Goal: Transaction & Acquisition: Obtain resource

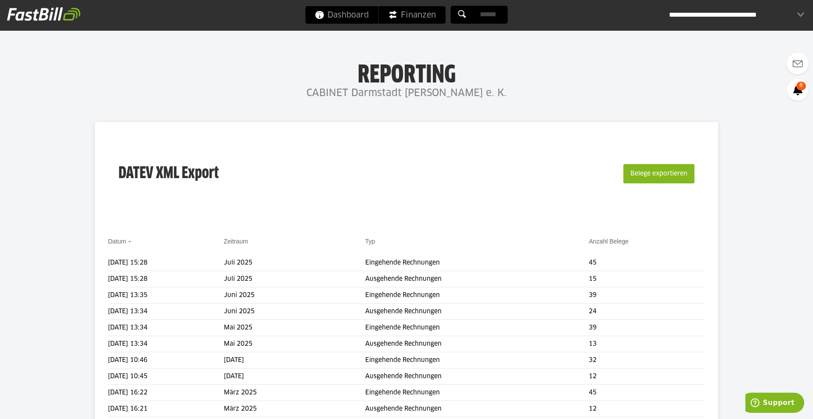
click at [387, 205] on div "DATEV XML Export Belege exportieren" at bounding box center [406, 179] width 597 height 88
click at [127, 260] on td "[DATE] 15:28" at bounding box center [166, 263] width 116 height 16
click at [678, 170] on button "Belege exportieren" at bounding box center [659, 173] width 71 height 19
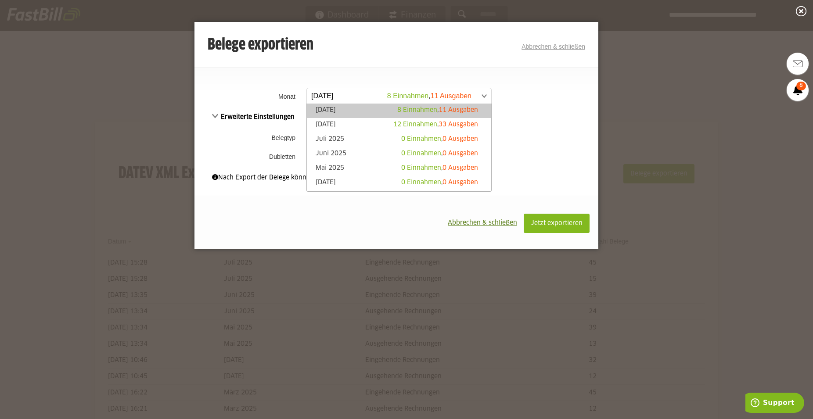
click at [484, 93] on span at bounding box center [395, 96] width 184 height 16
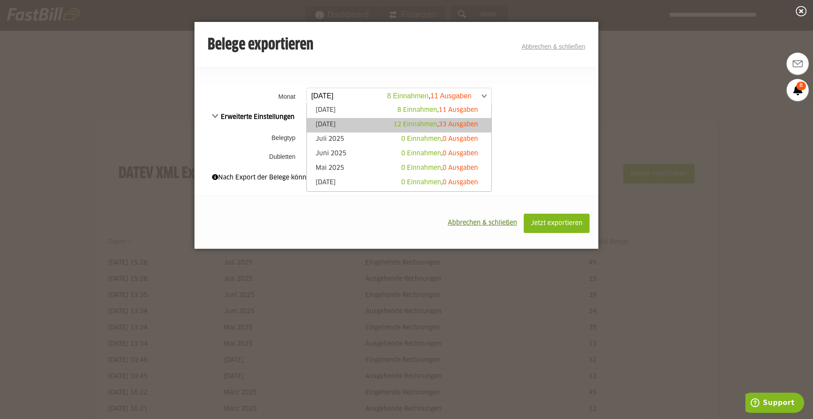
click at [374, 123] on link "[DATE] 12 Einnahmen , 33 Ausgaben" at bounding box center [399, 125] width 176 height 10
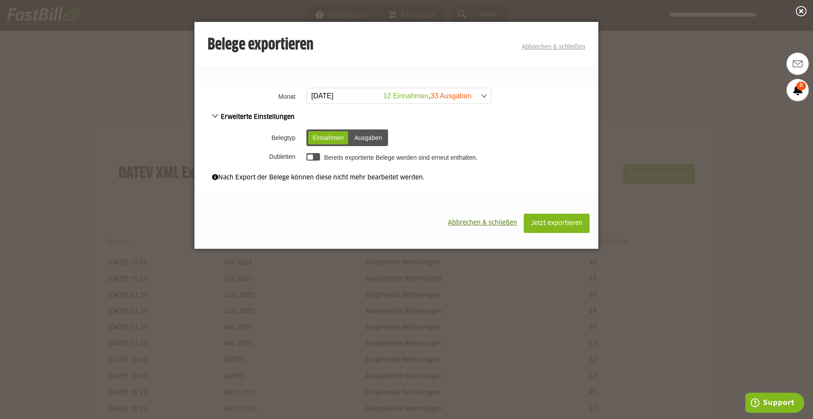
click at [319, 141] on div "Einnahmen" at bounding box center [328, 137] width 40 height 13
click at [560, 224] on span "Jetzt exportieren" at bounding box center [557, 224] width 52 height 6
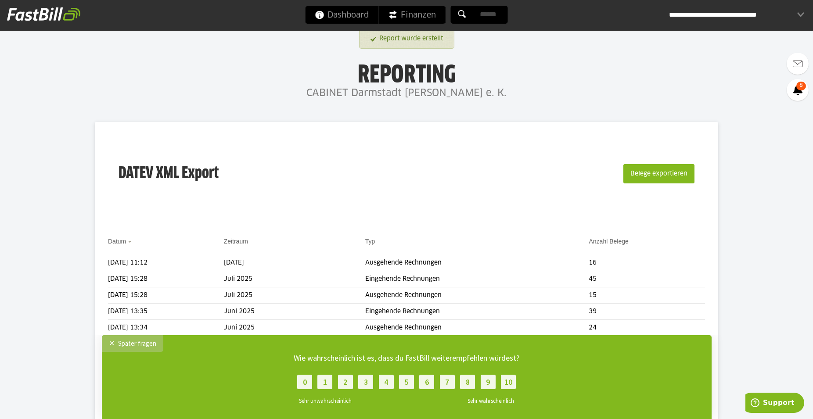
click at [111, 344] on div "✕" at bounding box center [113, 343] width 9 height 9
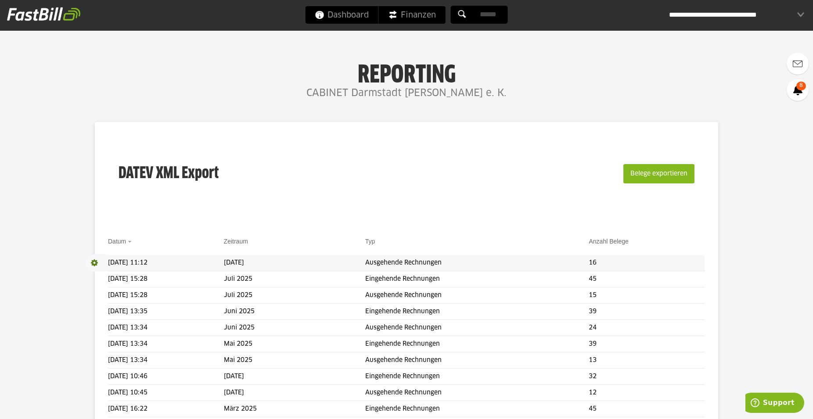
click at [95, 260] on span at bounding box center [97, 263] width 22 height 18
click at [105, 273] on link "Download" at bounding box center [109, 275] width 47 height 10
click at [676, 176] on button "Belege exportieren" at bounding box center [659, 173] width 71 height 19
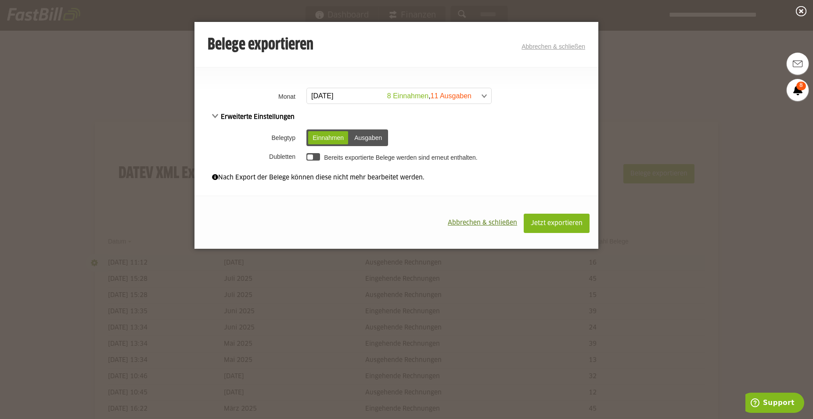
click at [488, 94] on link "[DATE] 8 Einnahmen , 11 Ausgaben" at bounding box center [399, 96] width 185 height 16
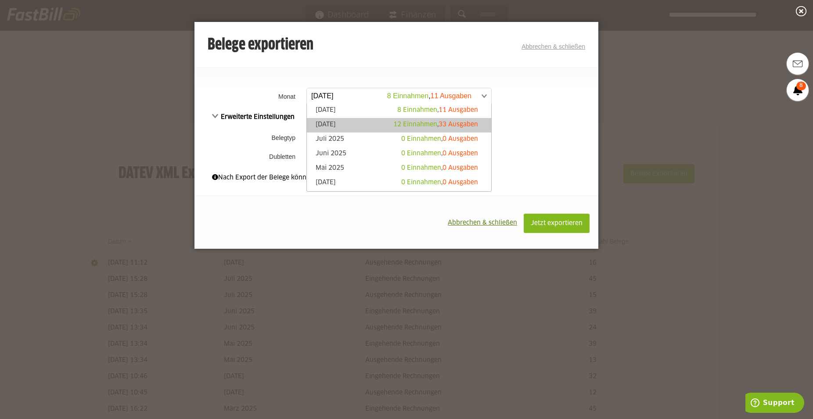
click at [326, 126] on link "[DATE] 12 Einnahmen , 33 Ausgaben" at bounding box center [399, 125] width 176 height 10
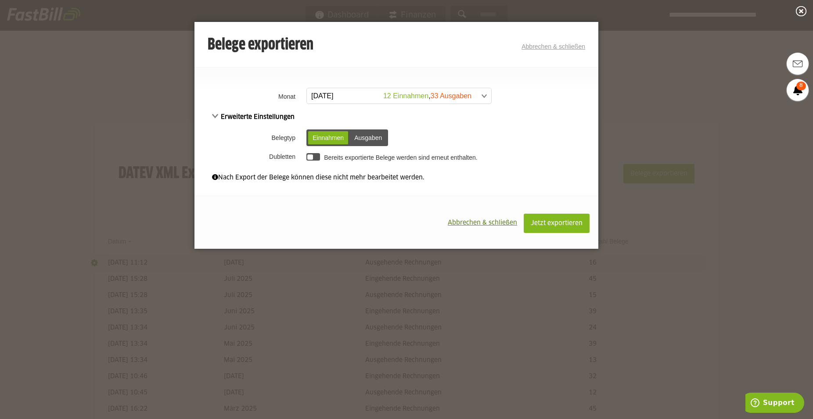
click at [367, 137] on div "Ausgaben" at bounding box center [368, 137] width 36 height 13
click at [564, 228] on button "Jetzt exportieren" at bounding box center [557, 223] width 66 height 19
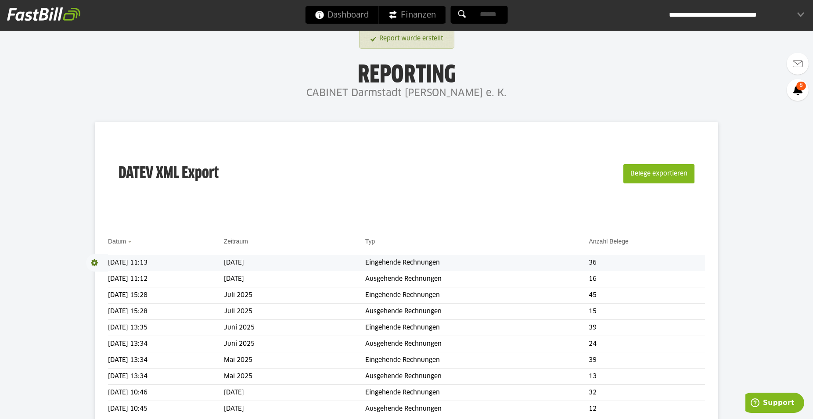
click at [94, 261] on span at bounding box center [97, 263] width 22 height 18
click at [95, 261] on span "Download" at bounding box center [97, 263] width 22 height 18
click at [109, 275] on link "Download" at bounding box center [109, 275] width 47 height 10
click at [603, 66] on h1 "Reporting" at bounding box center [407, 73] width 638 height 23
click at [799, 15] on div "**********" at bounding box center [736, 15] width 135 height 18
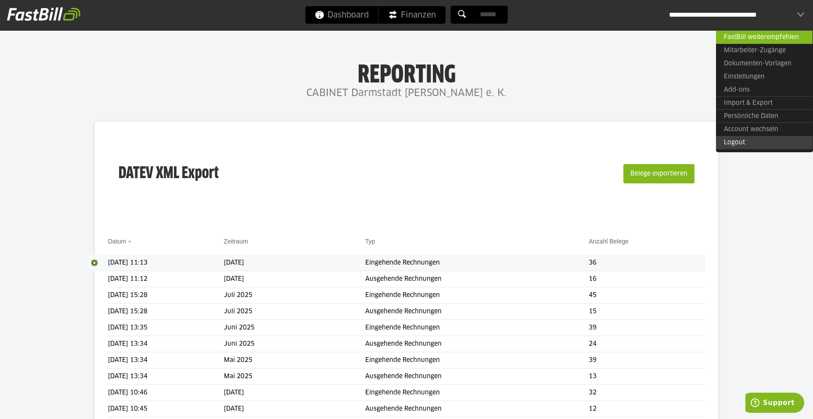
click at [743, 145] on link "Logout" at bounding box center [764, 142] width 97 height 13
